Goal: Navigation & Orientation: Find specific page/section

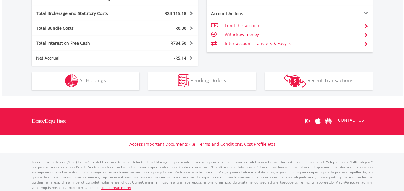
scroll to position [350, 0]
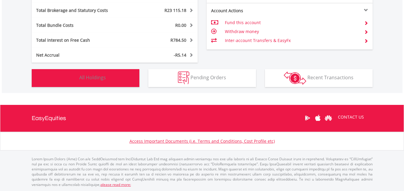
click at [102, 75] on span "All Holdings" at bounding box center [92, 77] width 27 height 7
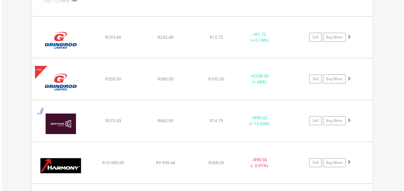
scroll to position [1411, 0]
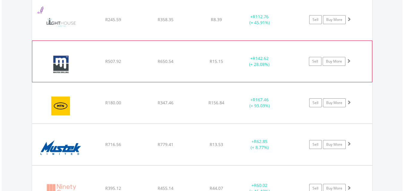
scroll to position [1859, 0]
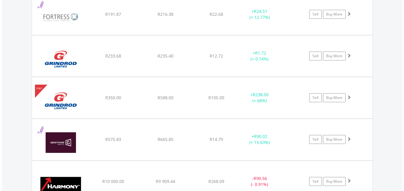
scroll to position [1352, 0]
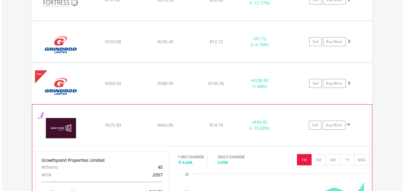
scroll to position [1382, 0]
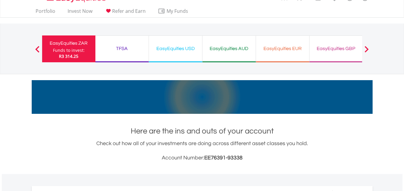
scroll to position [8, 0]
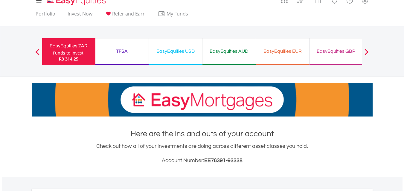
click at [130, 48] on div "TFSA" at bounding box center [122, 51] width 46 height 8
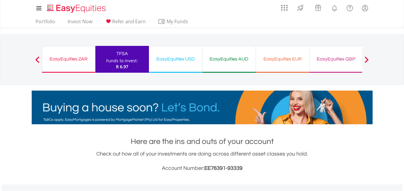
click at [189, 57] on div "EasyEquities USD" at bounding box center [175, 59] width 46 height 8
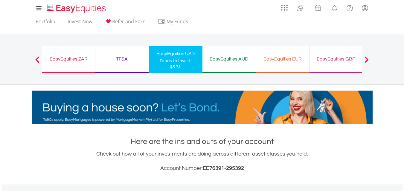
click at [70, 58] on div "EasyEquities ZAR" at bounding box center [69, 59] width 46 height 8
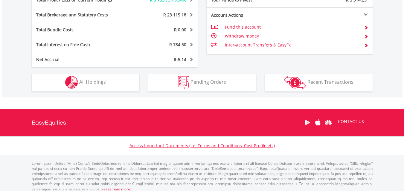
scroll to position [350, 0]
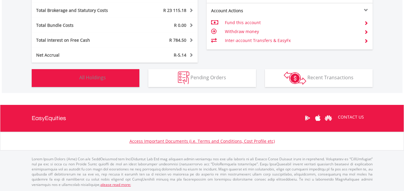
click at [97, 77] on span "All Holdings" at bounding box center [92, 77] width 27 height 7
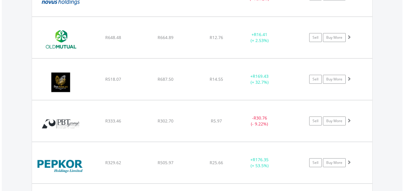
scroll to position [2127, 0]
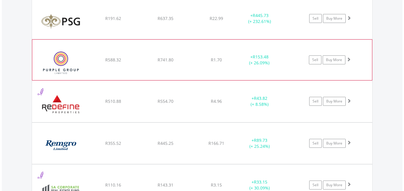
scroll to position [2366, 0]
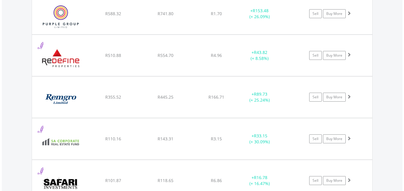
scroll to position [2397, 0]
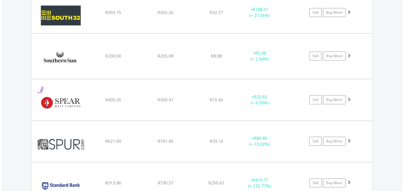
scroll to position [2785, 0]
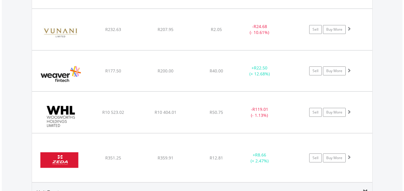
scroll to position [3322, 0]
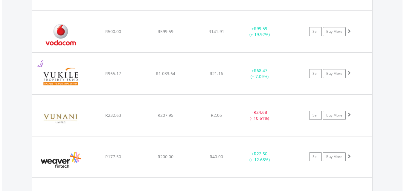
scroll to position [3233, 0]
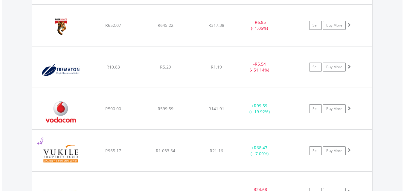
scroll to position [3143, 0]
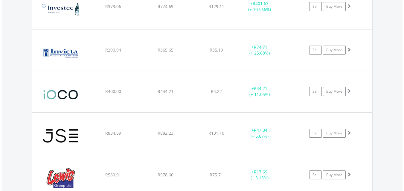
scroll to position [1650, 0]
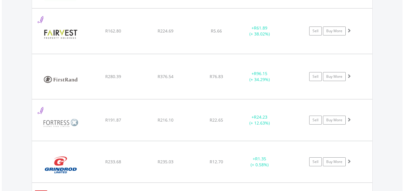
scroll to position [1232, 0]
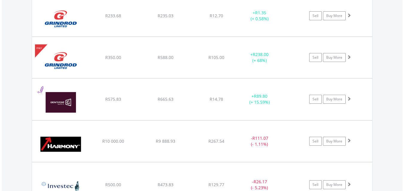
scroll to position [1441, 0]
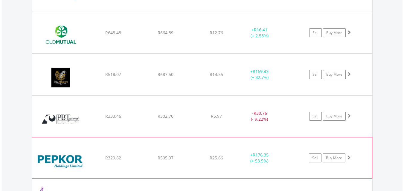
scroll to position [2129, 0]
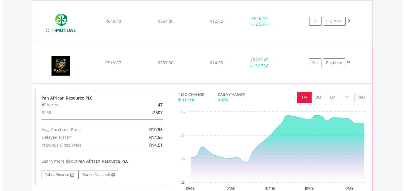
scroll to position [2159, 0]
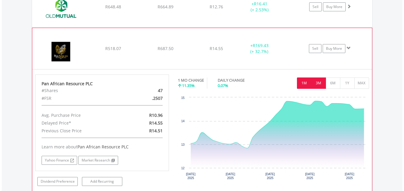
click at [316, 83] on button "3M" at bounding box center [318, 83] width 15 height 11
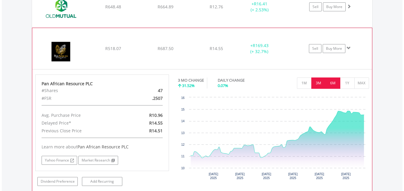
click at [334, 82] on button "6M" at bounding box center [332, 83] width 15 height 11
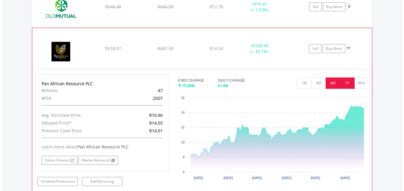
click at [349, 85] on button "1Y" at bounding box center [347, 83] width 15 height 11
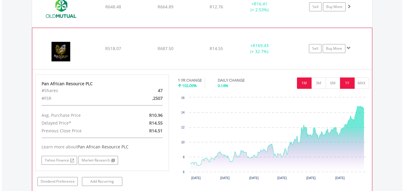
click at [304, 84] on button "1M" at bounding box center [304, 83] width 15 height 11
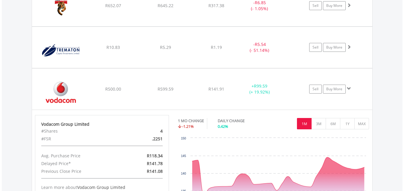
scroll to position [3324, 0]
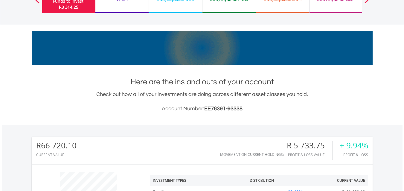
scroll to position [0, 0]
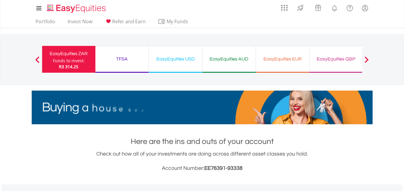
click at [130, 59] on div "TFSA" at bounding box center [122, 59] width 46 height 8
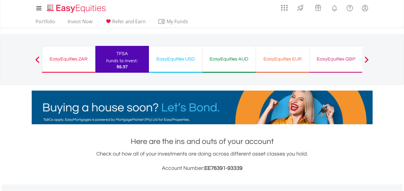
scroll to position [57, 113]
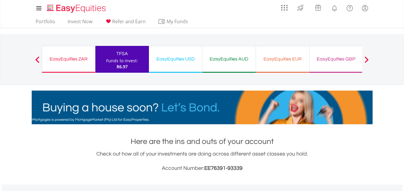
click at [62, 60] on div "EasyEquities ZAR" at bounding box center [69, 59] width 46 height 8
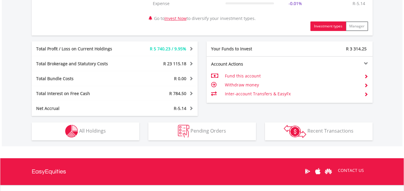
scroll to position [299, 0]
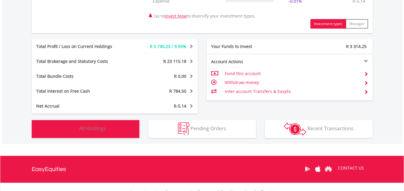
click at [111, 127] on button "Holdings All Holdings" at bounding box center [86, 129] width 108 height 18
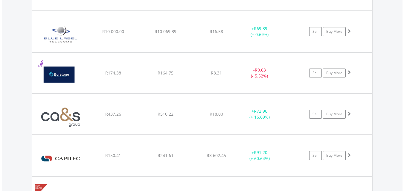
scroll to position [634, 0]
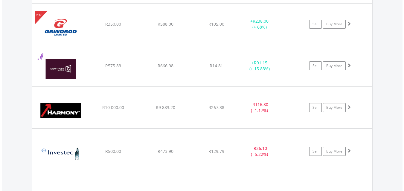
scroll to position [1441, 0]
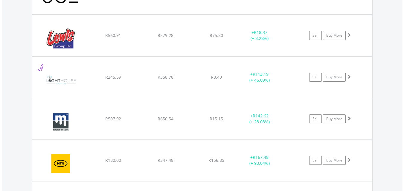
scroll to position [1890, 0]
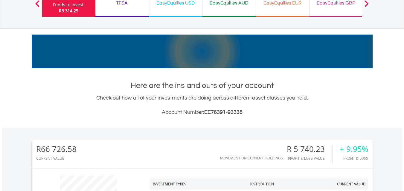
scroll to position [0, 0]
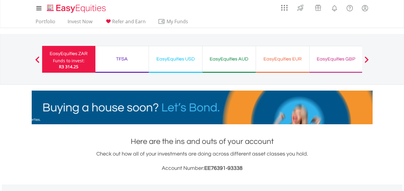
click at [187, 61] on div "EasyEquities USD" at bounding box center [175, 59] width 46 height 8
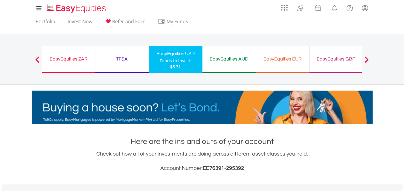
click at [286, 58] on div "EasyEquities EUR" at bounding box center [282, 59] width 46 height 8
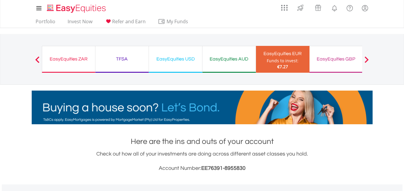
scroll to position [57, 113]
click at [339, 58] on div "EasyEquities GBP" at bounding box center [336, 59] width 46 height 8
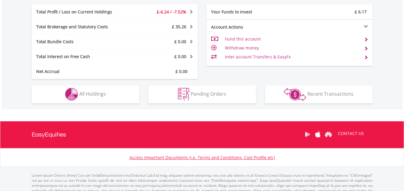
scroll to position [299, 0]
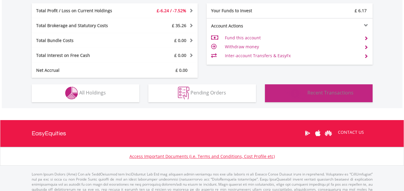
click at [337, 92] on span "Recent Transactions" at bounding box center [330, 93] width 46 height 7
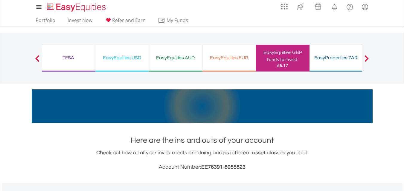
scroll to position [0, 0]
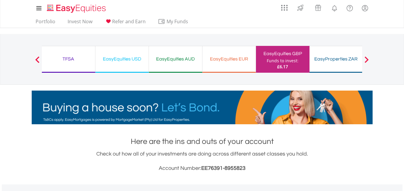
click at [243, 58] on div "EasyEquities EUR" at bounding box center [229, 59] width 46 height 8
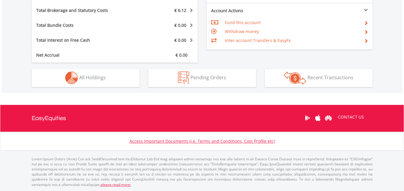
scroll to position [57, 113]
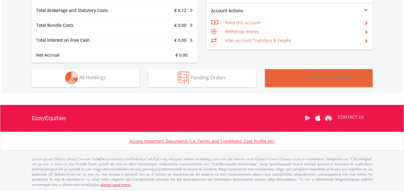
click at [325, 76] on span "Recent Transactions" at bounding box center [330, 77] width 46 height 7
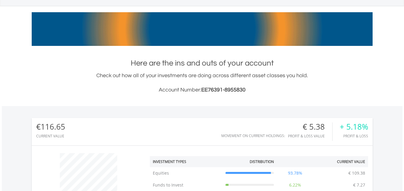
scroll to position [0, 0]
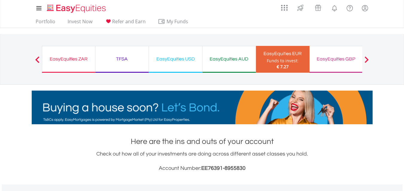
click at [230, 59] on div "EasyEquities AUD" at bounding box center [229, 59] width 46 height 8
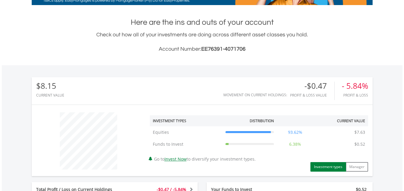
scroll to position [57, 113]
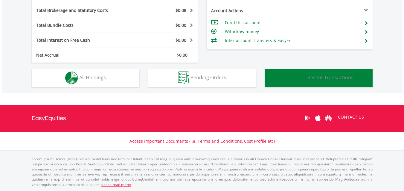
click at [342, 79] on span "Recent Transactions" at bounding box center [330, 77] width 46 height 7
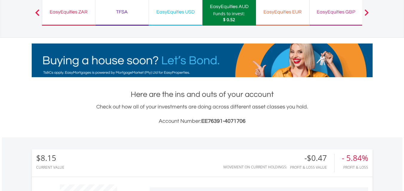
scroll to position [0, 0]
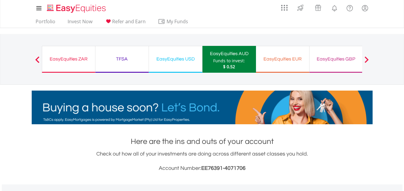
click at [170, 57] on div "EasyEquities USD" at bounding box center [175, 59] width 46 height 8
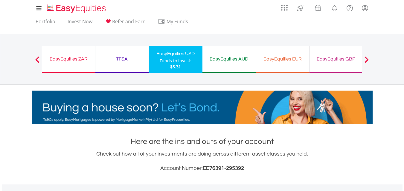
click at [73, 61] on div "EasyEquities ZAR" at bounding box center [69, 59] width 46 height 8
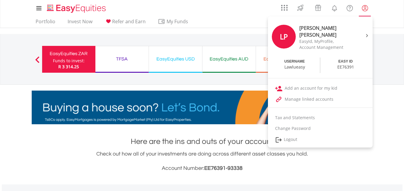
click at [364, 9] on lord-icon "My Profile" at bounding box center [364, 7] width 7 height 7
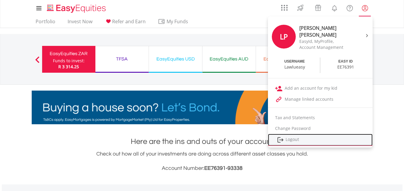
click at [290, 138] on link "Logout" at bounding box center [320, 140] width 105 height 12
